Goal: Find specific page/section: Find specific page/section

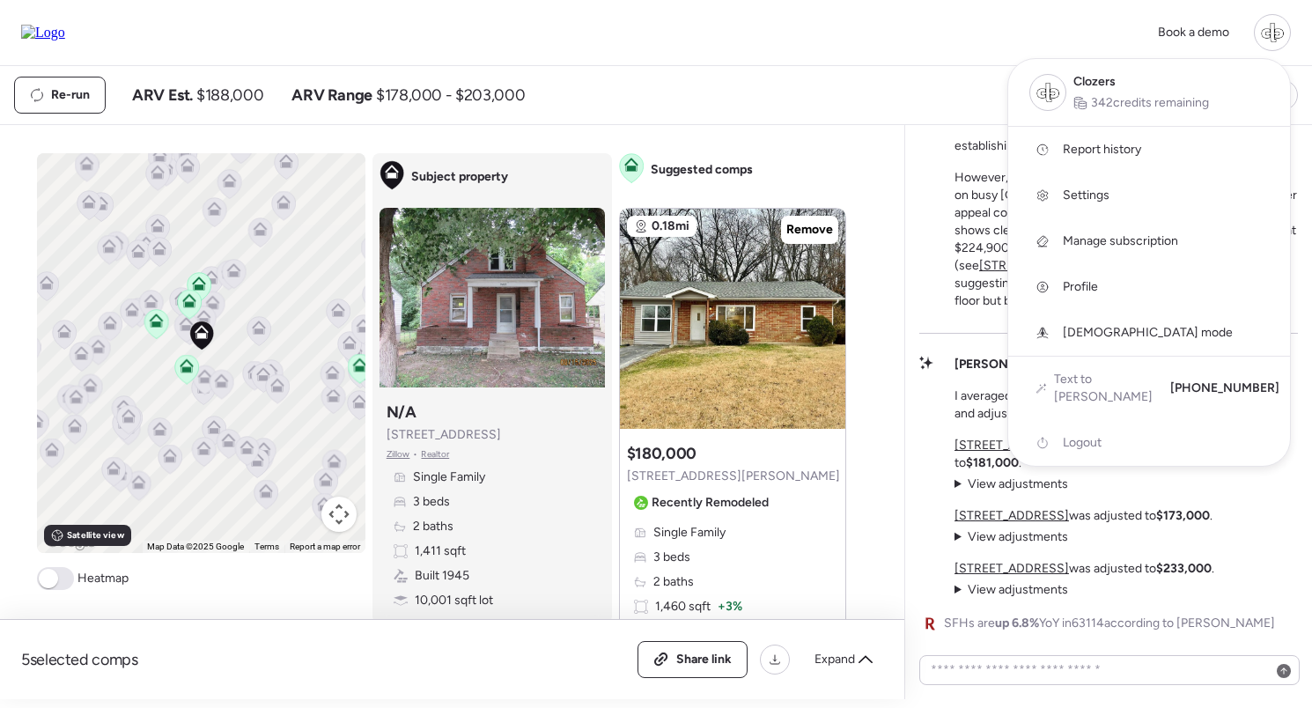
click at [1114, 148] on span "Report history" at bounding box center [1102, 150] width 78 height 18
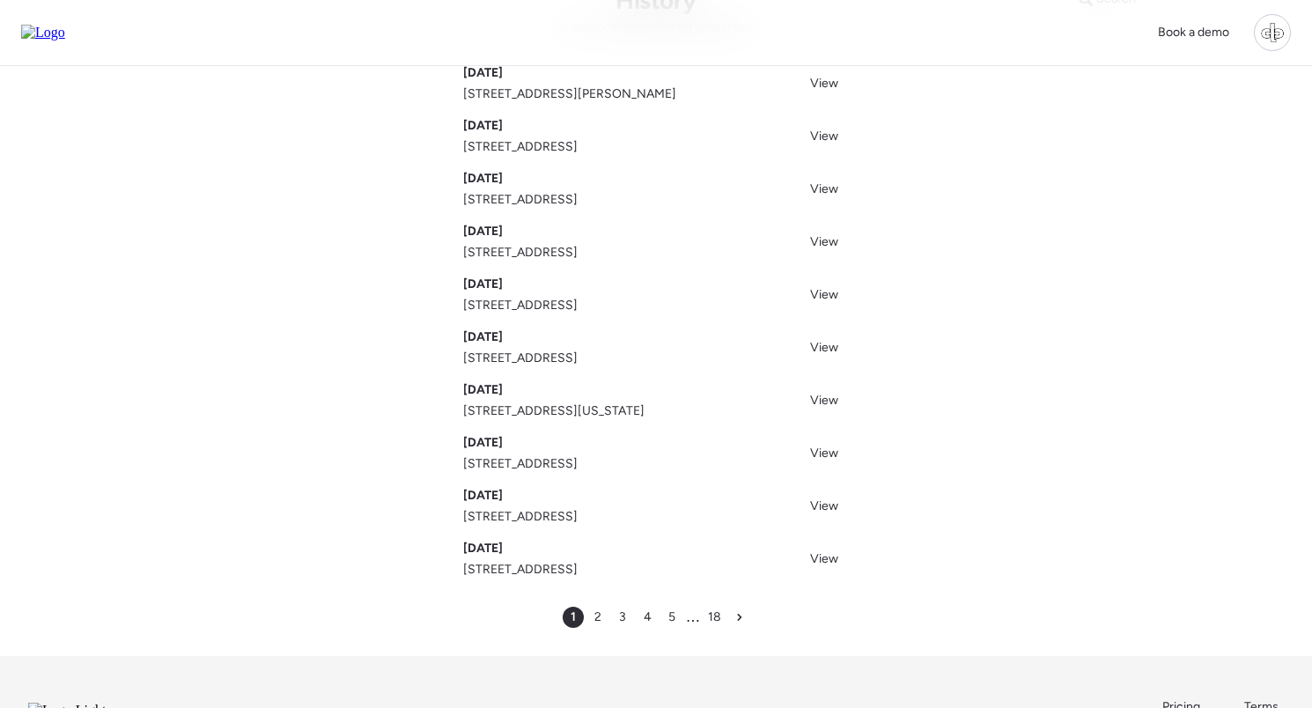
scroll to position [110, 0]
drag, startPoint x: 701, startPoint y: 514, endPoint x: 454, endPoint y: 514, distance: 247.5
click at [454, 514] on div "Search History View recently searched properties Aug 28, 2025 111 W Osborne Ave…" at bounding box center [656, 305] width 1233 height 699
copy span "337 S Highland Ave Clearwater, FL 33755"
click at [1022, 288] on div "Search History View recently searched properties Aug 28, 2025 111 W Osborne Ave…" at bounding box center [656, 305] width 1233 height 699
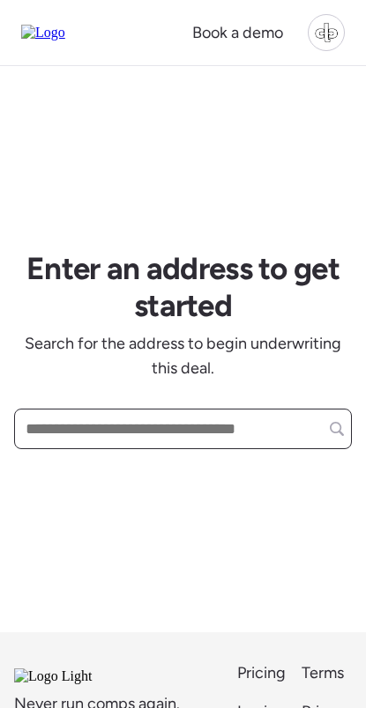
click at [214, 435] on input "text" at bounding box center [183, 429] width 322 height 32
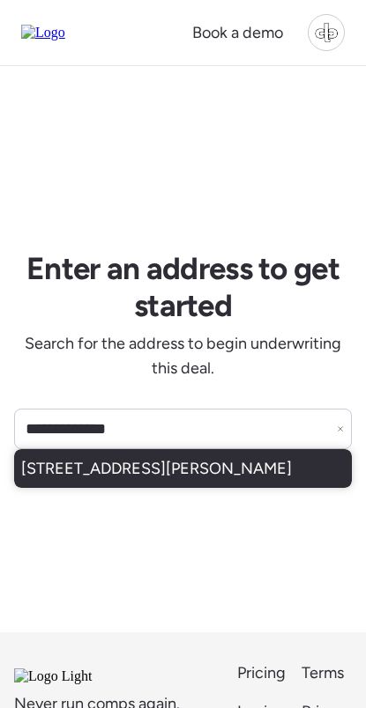
click at [213, 472] on span "111 W Osborne Ave, Tampa, FL, 33603" at bounding box center [156, 468] width 270 height 25
type input "**********"
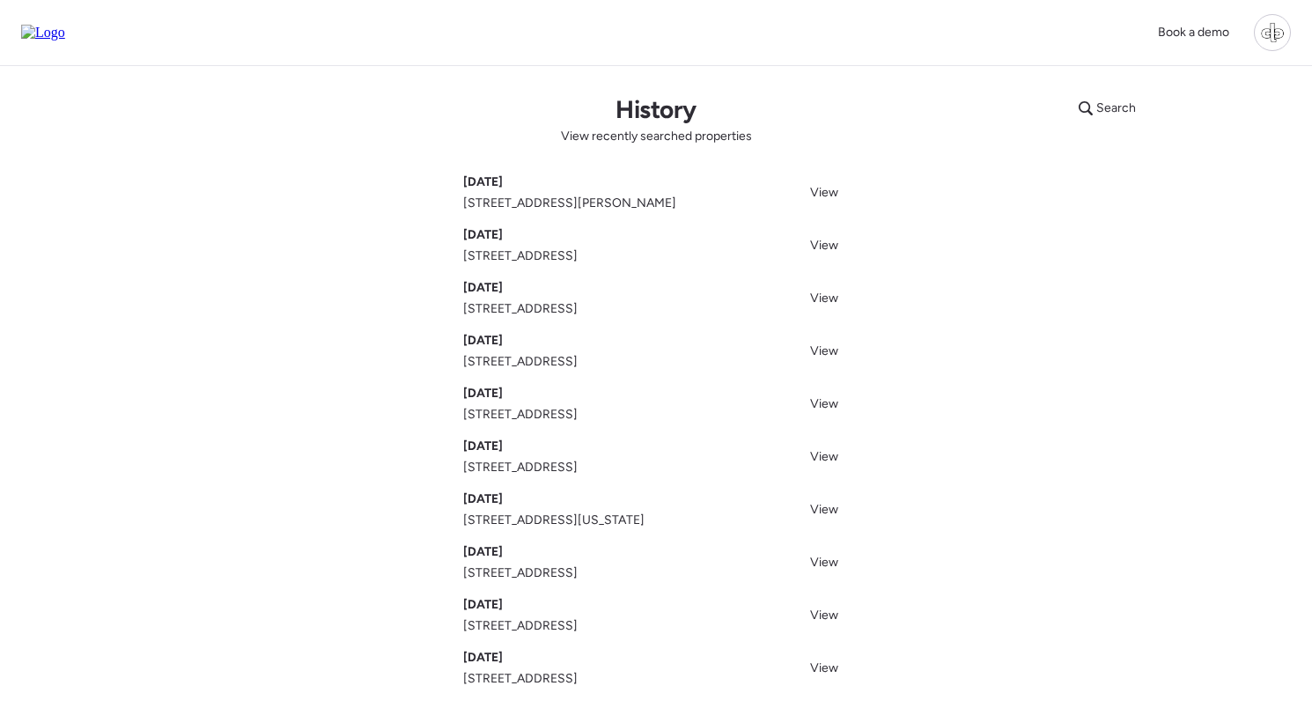
click at [65, 25] on img at bounding box center [43, 33] width 44 height 16
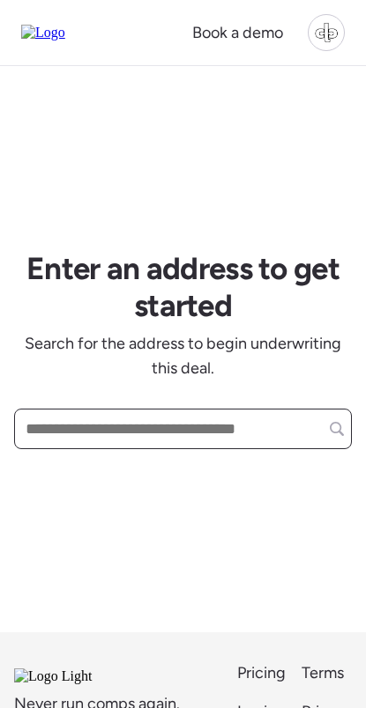
click at [231, 436] on input "text" at bounding box center [183, 429] width 322 height 32
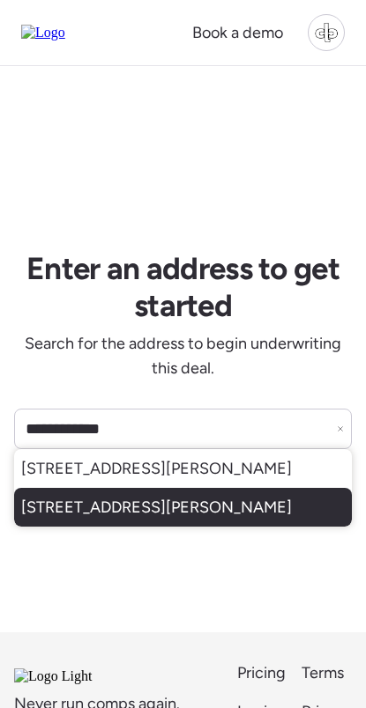
click at [221, 520] on span "111 W Osborne Ave, Tampa, FL, 33603" at bounding box center [156, 507] width 270 height 25
type input "**********"
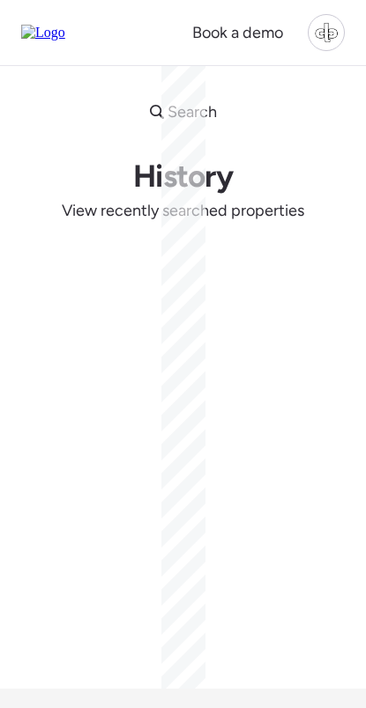
click at [36, 32] on img at bounding box center [43, 33] width 44 height 16
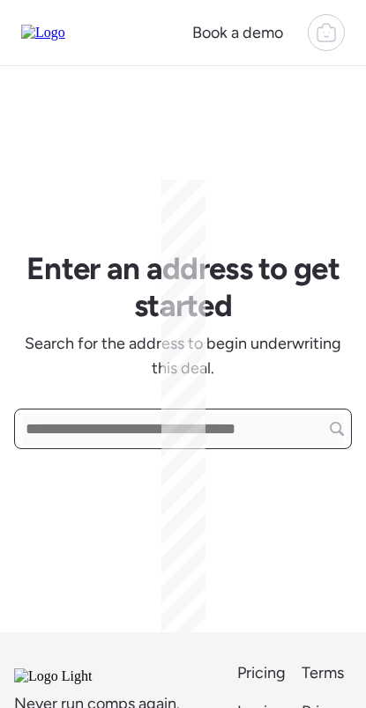
click at [255, 430] on input "text" at bounding box center [183, 429] width 322 height 32
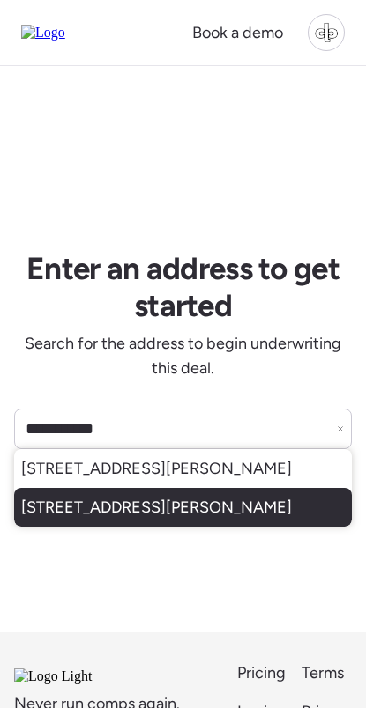
click at [215, 520] on span "[STREET_ADDRESS][PERSON_NAME]" at bounding box center [156, 507] width 270 height 25
type input "**********"
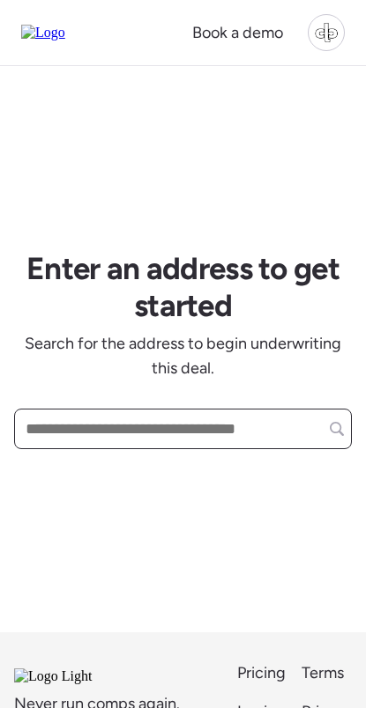
click at [176, 431] on input "text" at bounding box center [183, 429] width 322 height 32
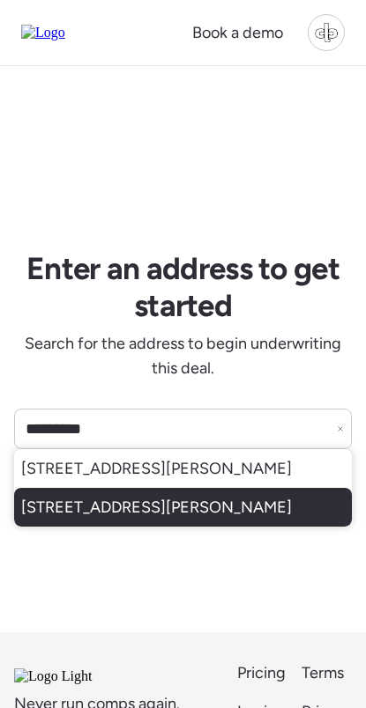
click at [134, 520] on span "113 W Osborne Ave, Tampa, FL, 33603" at bounding box center [156, 507] width 270 height 25
type input "**********"
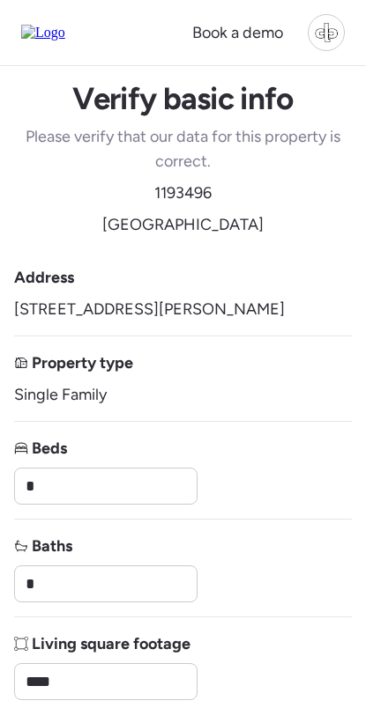
click at [46, 41] on img at bounding box center [43, 33] width 44 height 16
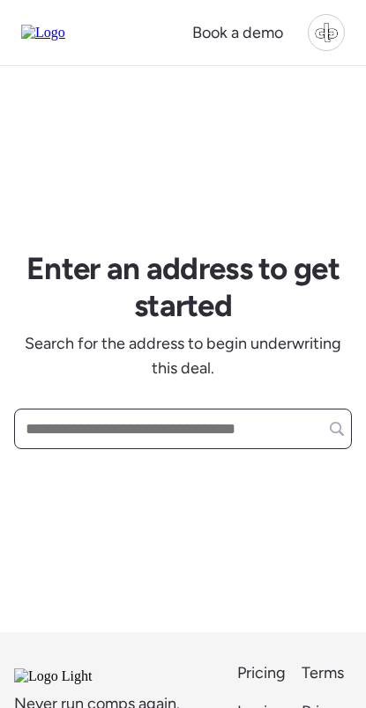
click at [255, 420] on input "text" at bounding box center [183, 429] width 322 height 32
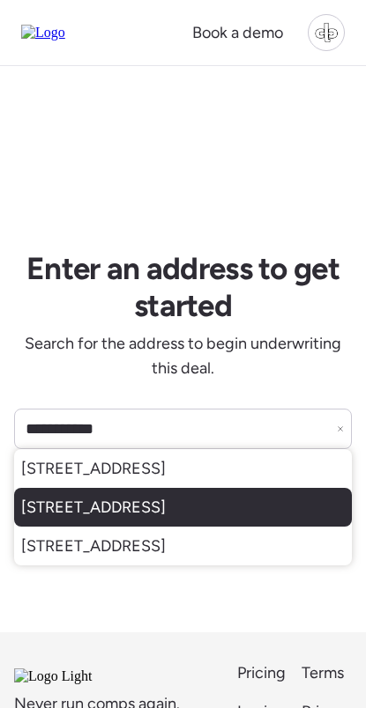
click at [166, 515] on span "[STREET_ADDRESS]" at bounding box center [93, 507] width 144 height 25
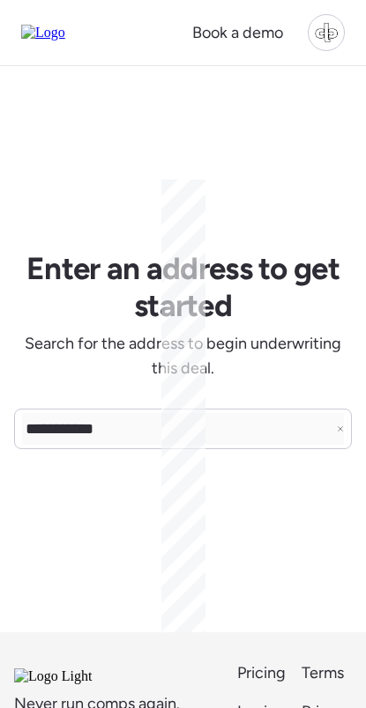
type input "**********"
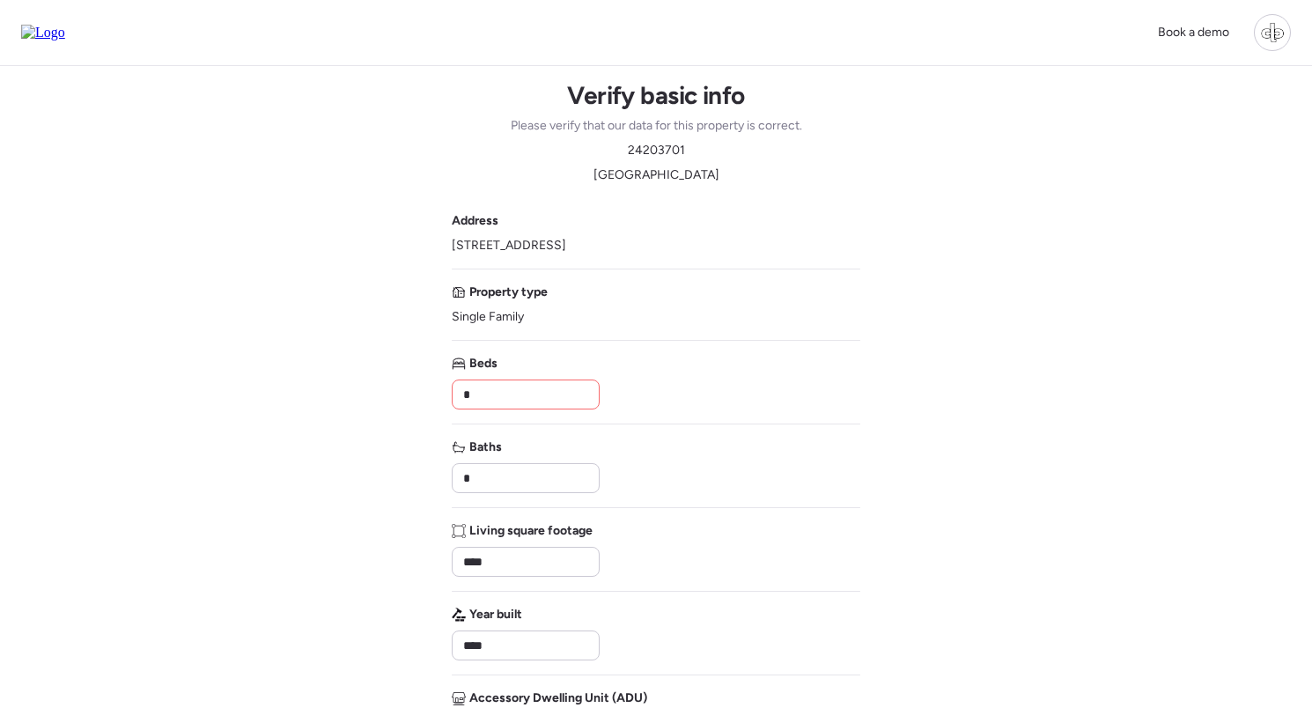
click at [65, 41] on img at bounding box center [43, 33] width 44 height 16
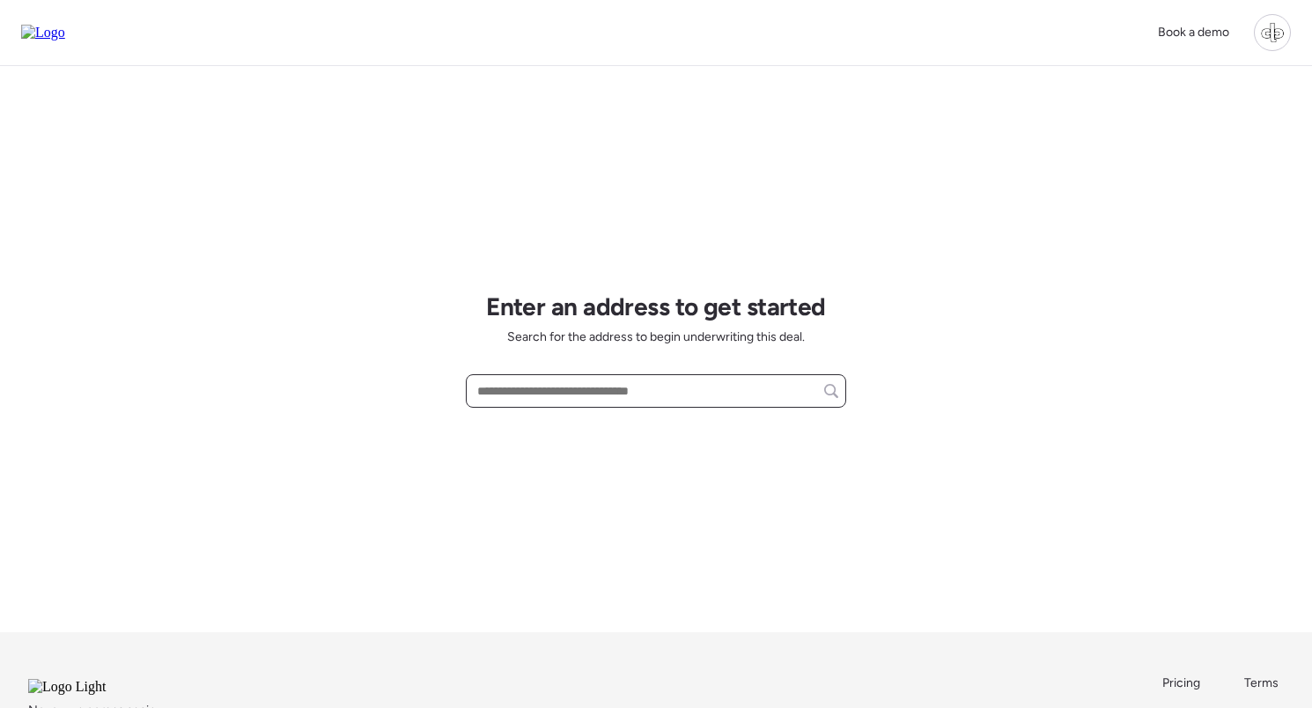
click at [650, 395] on input "text" at bounding box center [656, 391] width 365 height 25
